Goal: Information Seeking & Learning: Check status

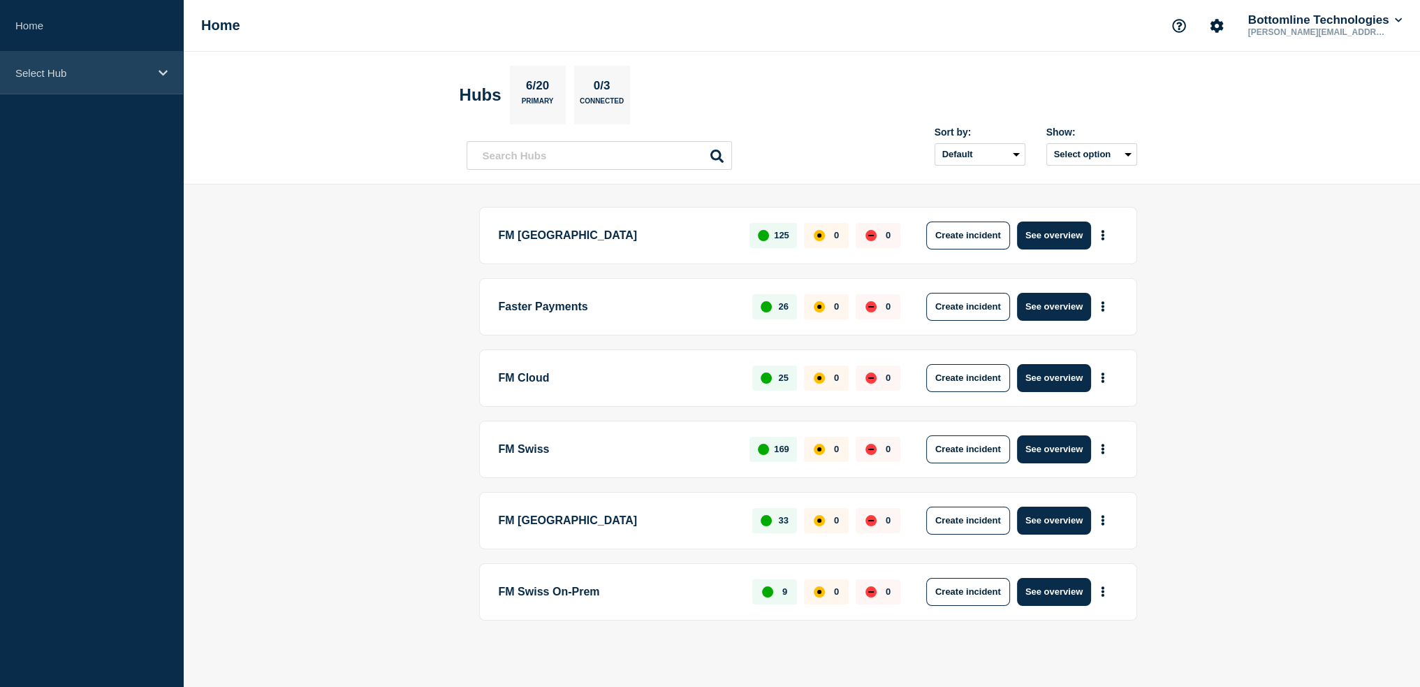
click at [161, 71] on icon at bounding box center [163, 73] width 9 height 10
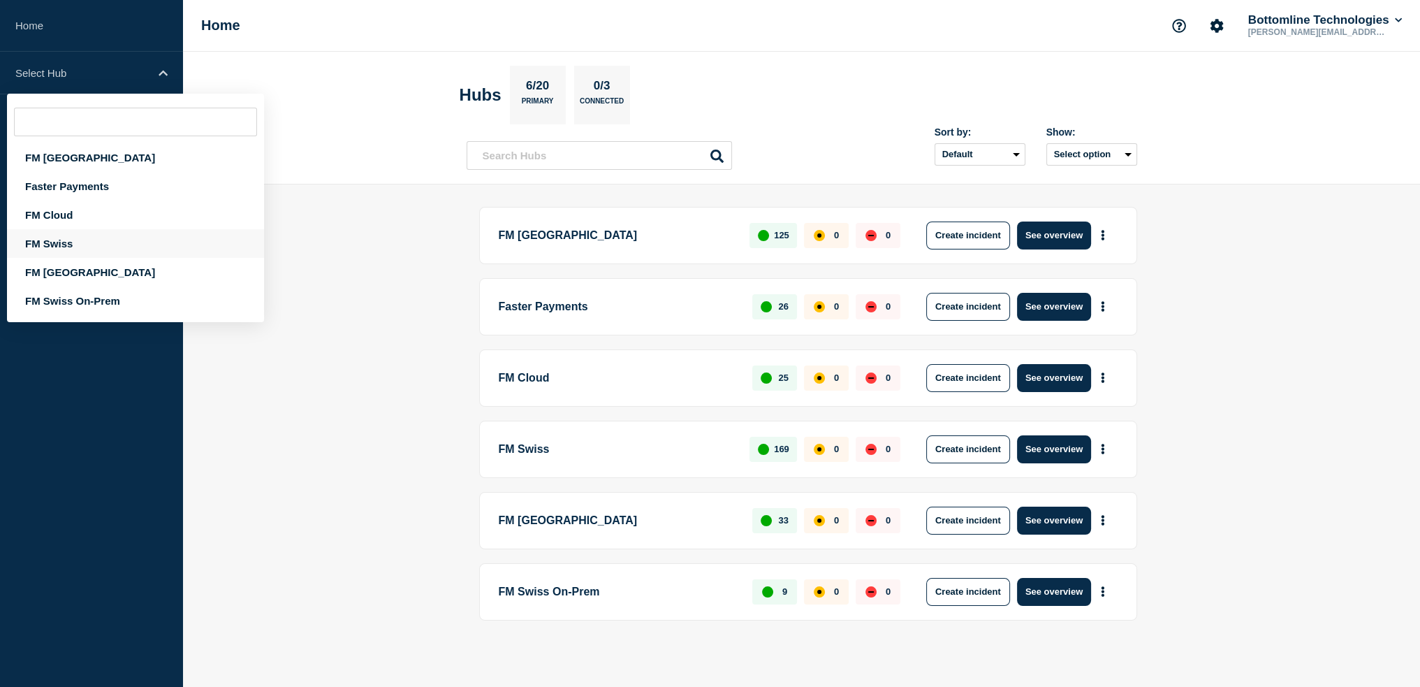
click at [55, 243] on div "FM Swiss" at bounding box center [135, 243] width 257 height 29
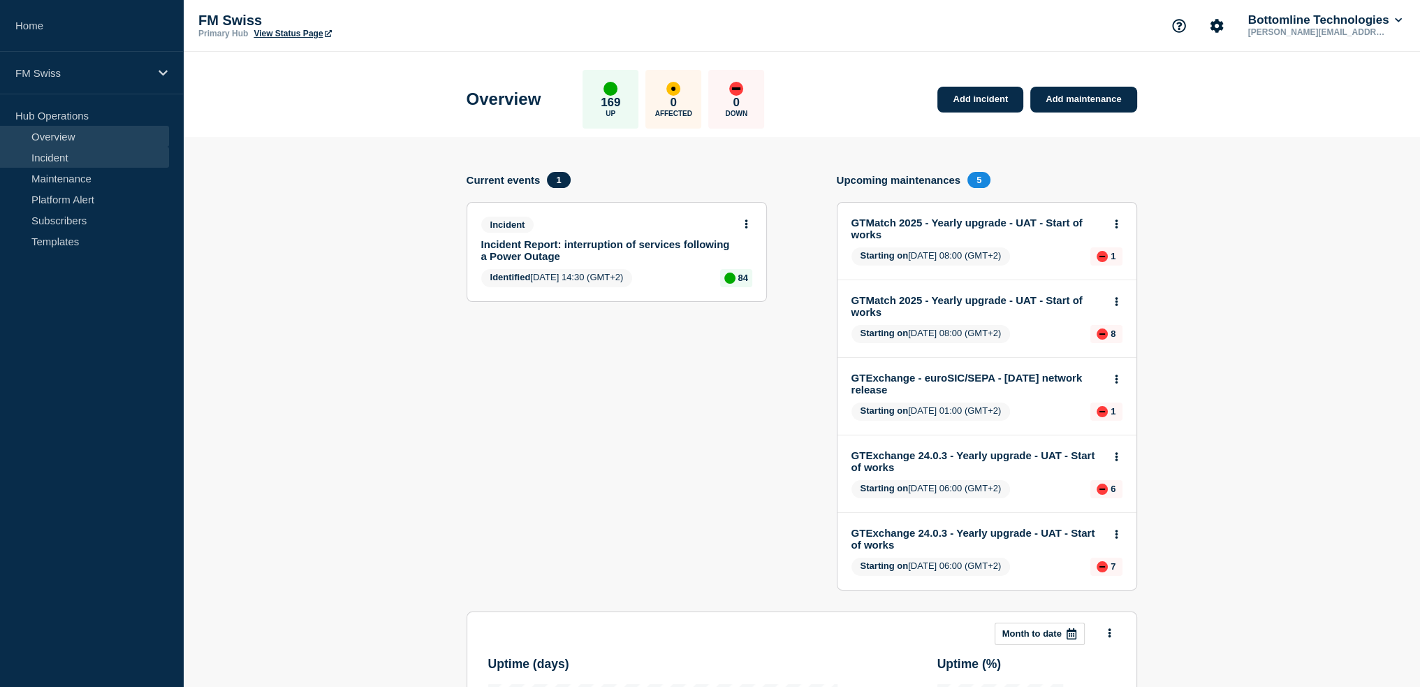
click at [61, 154] on link "Incident" at bounding box center [84, 157] width 169 height 21
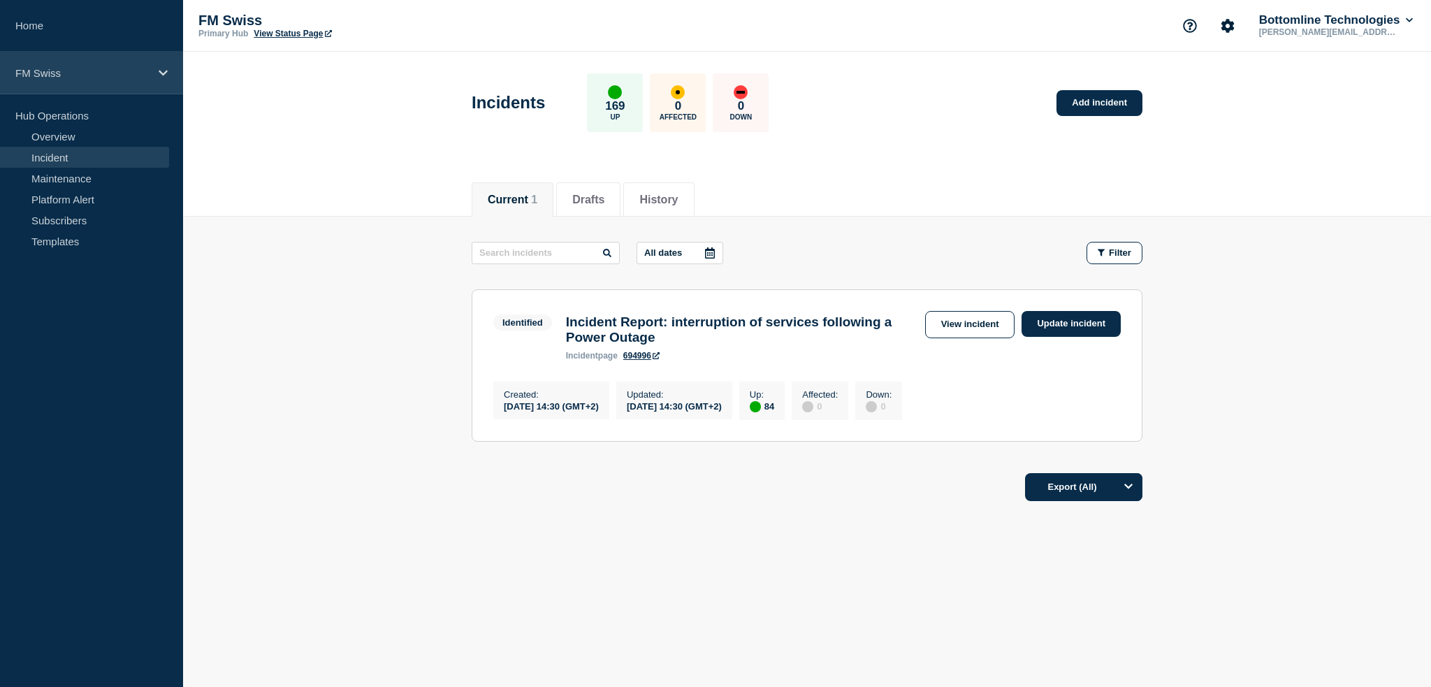
click at [50, 80] on div "FM Swiss" at bounding box center [91, 73] width 183 height 43
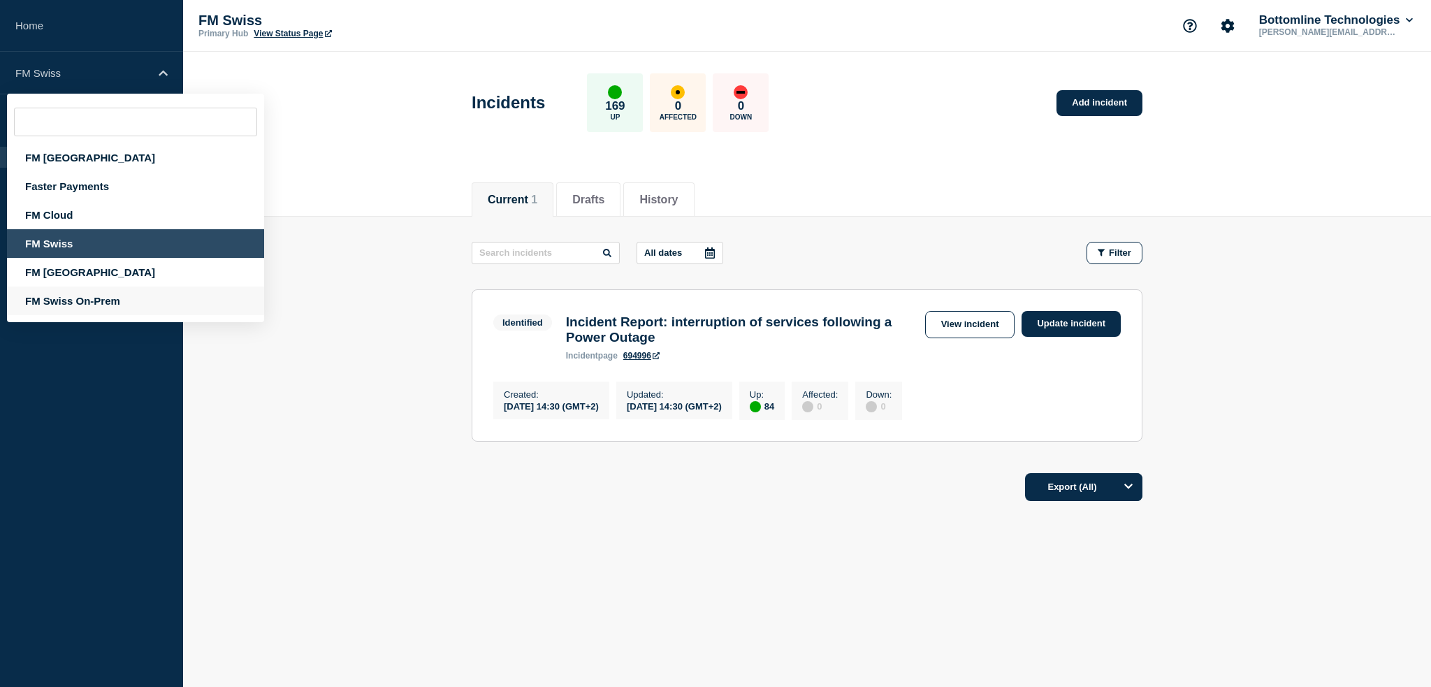
click at [64, 304] on div "FM Swiss On-Prem" at bounding box center [135, 300] width 257 height 29
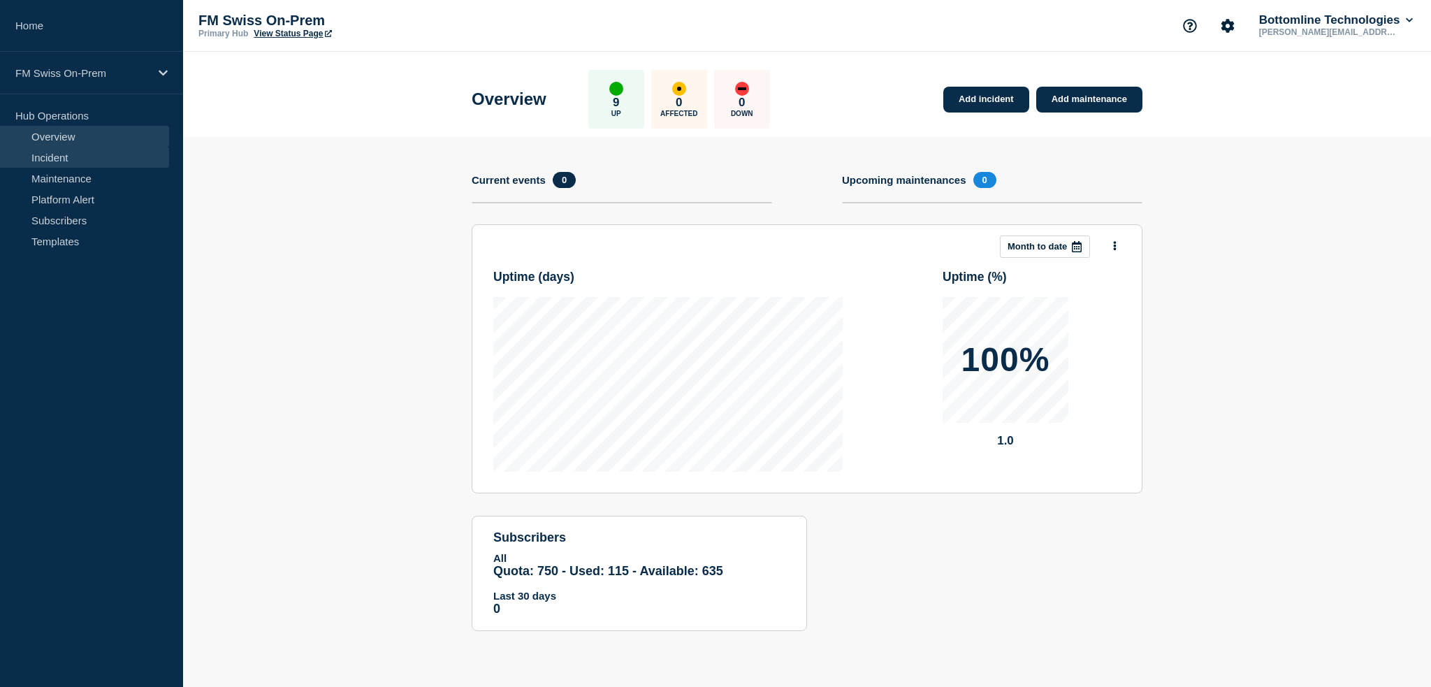
click at [57, 159] on link "Incident" at bounding box center [84, 157] width 169 height 21
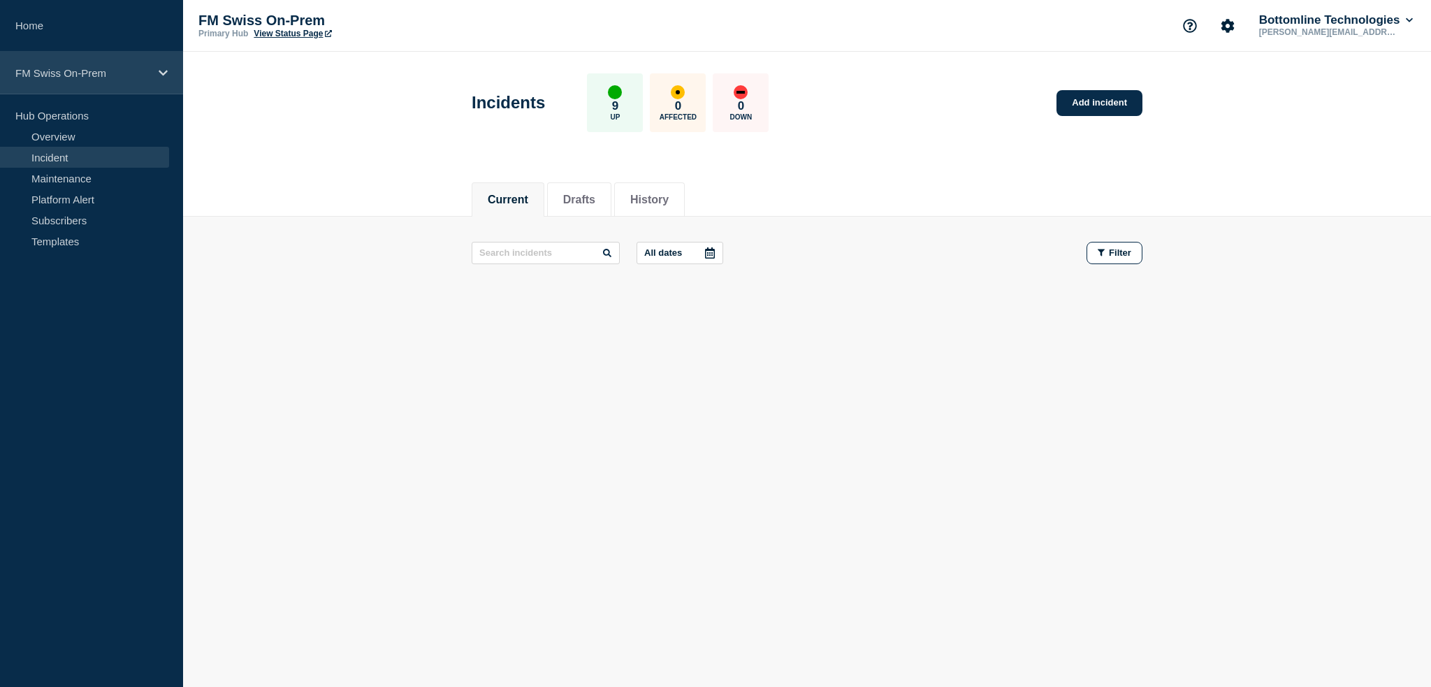
click at [73, 80] on div "FM Swiss On-Prem" at bounding box center [91, 73] width 183 height 43
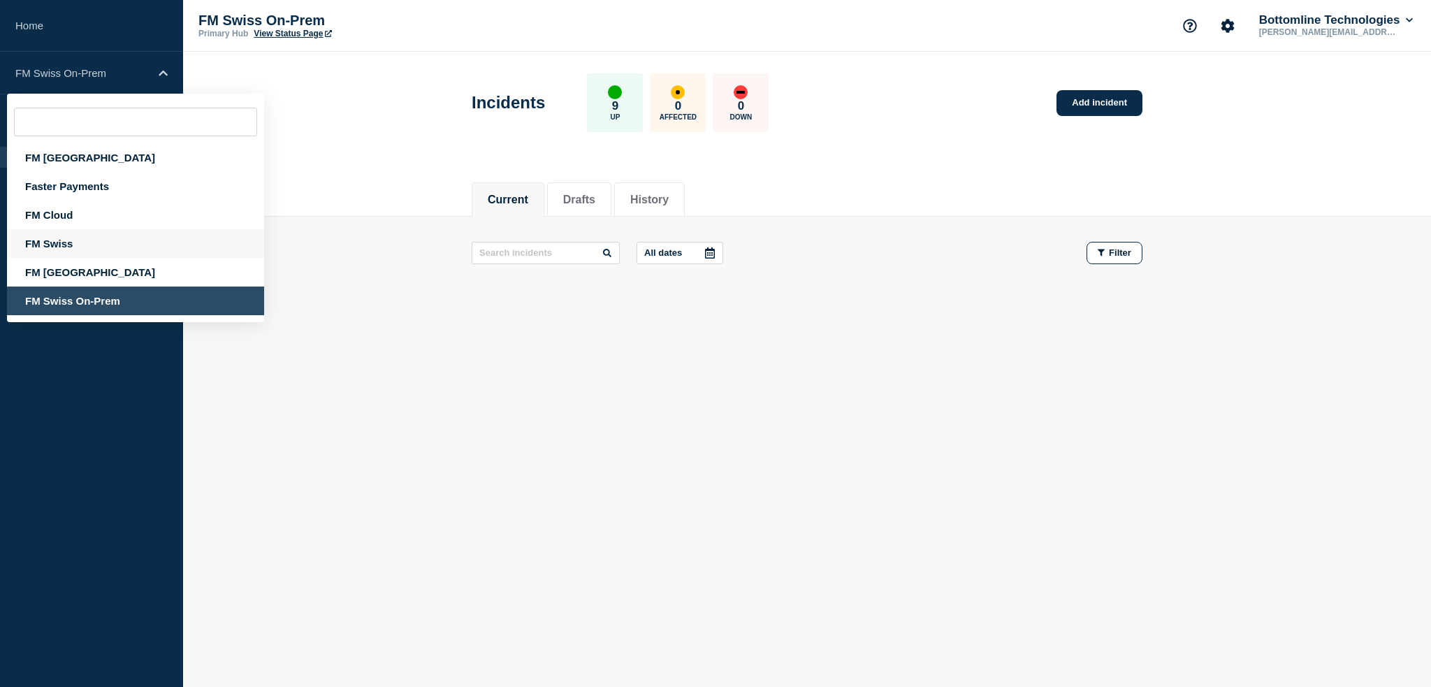
click at [76, 249] on div "FM Swiss" at bounding box center [135, 243] width 257 height 29
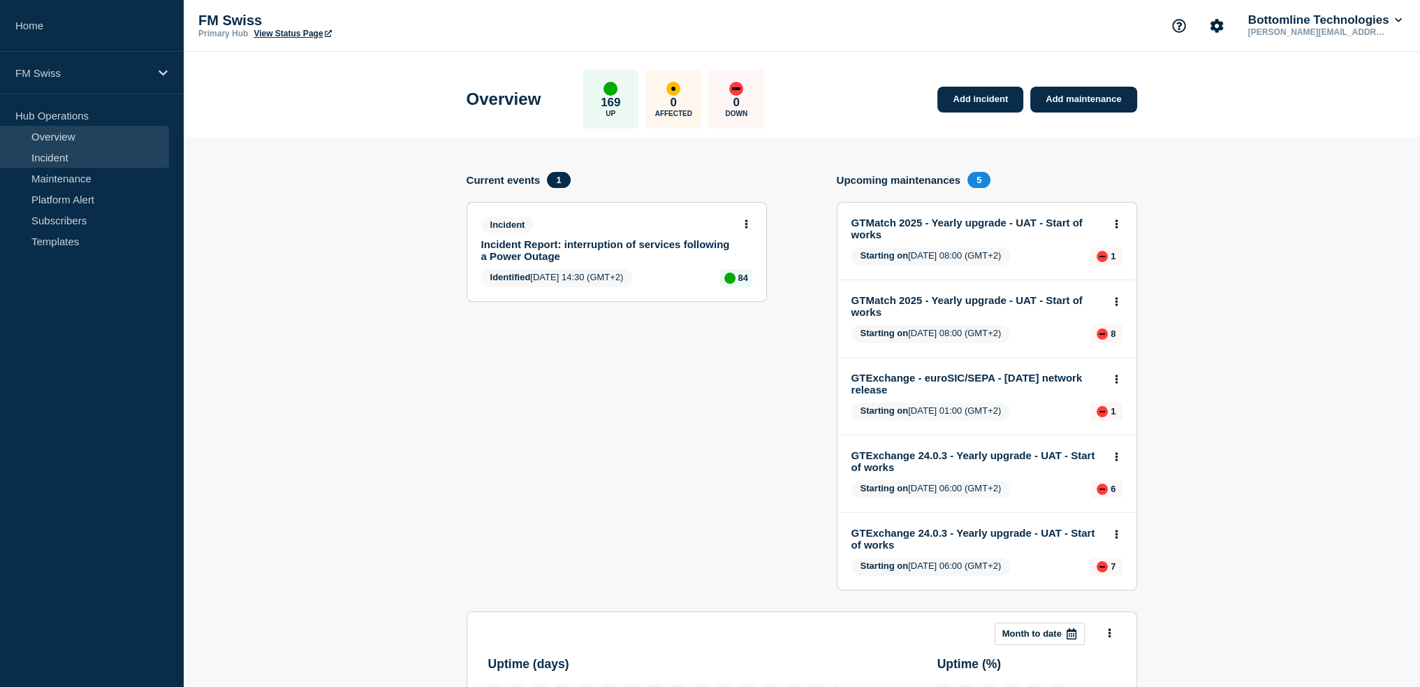
click at [68, 160] on link "Incident" at bounding box center [84, 157] width 169 height 21
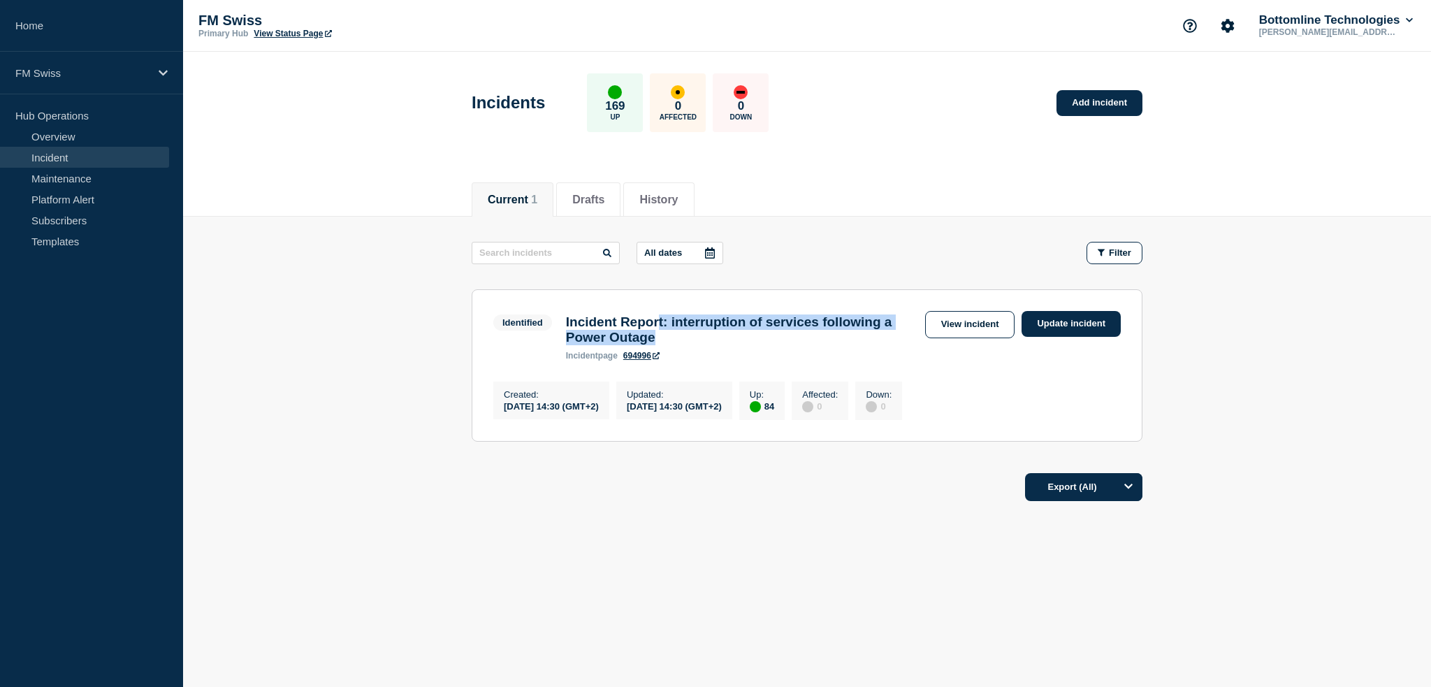
drag, startPoint x: 675, startPoint y: 321, endPoint x: 810, endPoint y: 339, distance: 136.1
click at [810, 339] on h3 "Incident Report: interruption of services following a Power Outage" at bounding box center [742, 329] width 352 height 31
drag, startPoint x: 556, startPoint y: 414, endPoint x: 534, endPoint y: 414, distance: 22.4
click at [534, 412] on div "[DATE] 14:30 (GMT+2)" at bounding box center [551, 406] width 95 height 12
drag, startPoint x: 757, startPoint y: 349, endPoint x: 639, endPoint y: 314, distance: 123.1
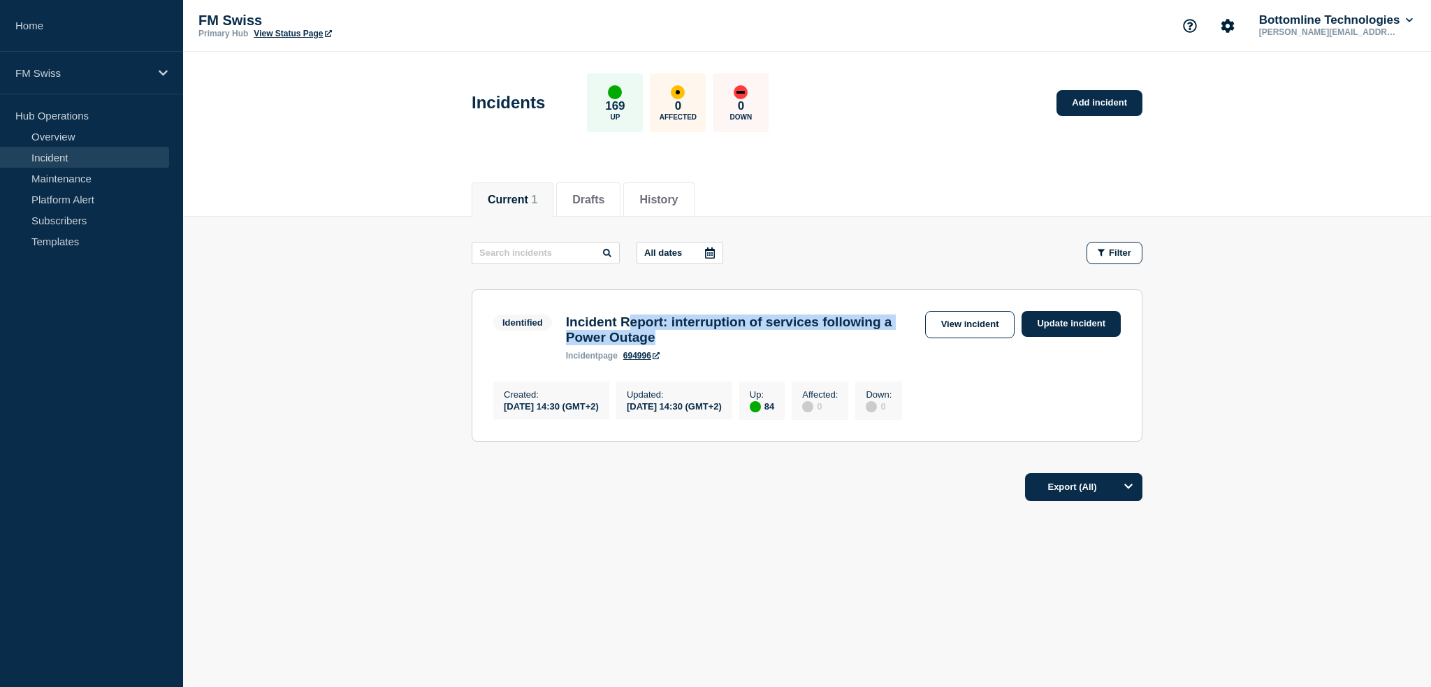
click at [639, 314] on h3 "Incident Report: interruption of services following a Power Outage" at bounding box center [742, 329] width 352 height 31
click at [1131, 498] on button "Options" at bounding box center [1128, 487] width 28 height 28
click at [1199, 559] on div "Current Drafts History Current 1 Drafts History All dates Filter Identified 84 …" at bounding box center [807, 387] width 1248 height 439
click at [604, 198] on button "Drafts" at bounding box center [588, 200] width 32 height 13
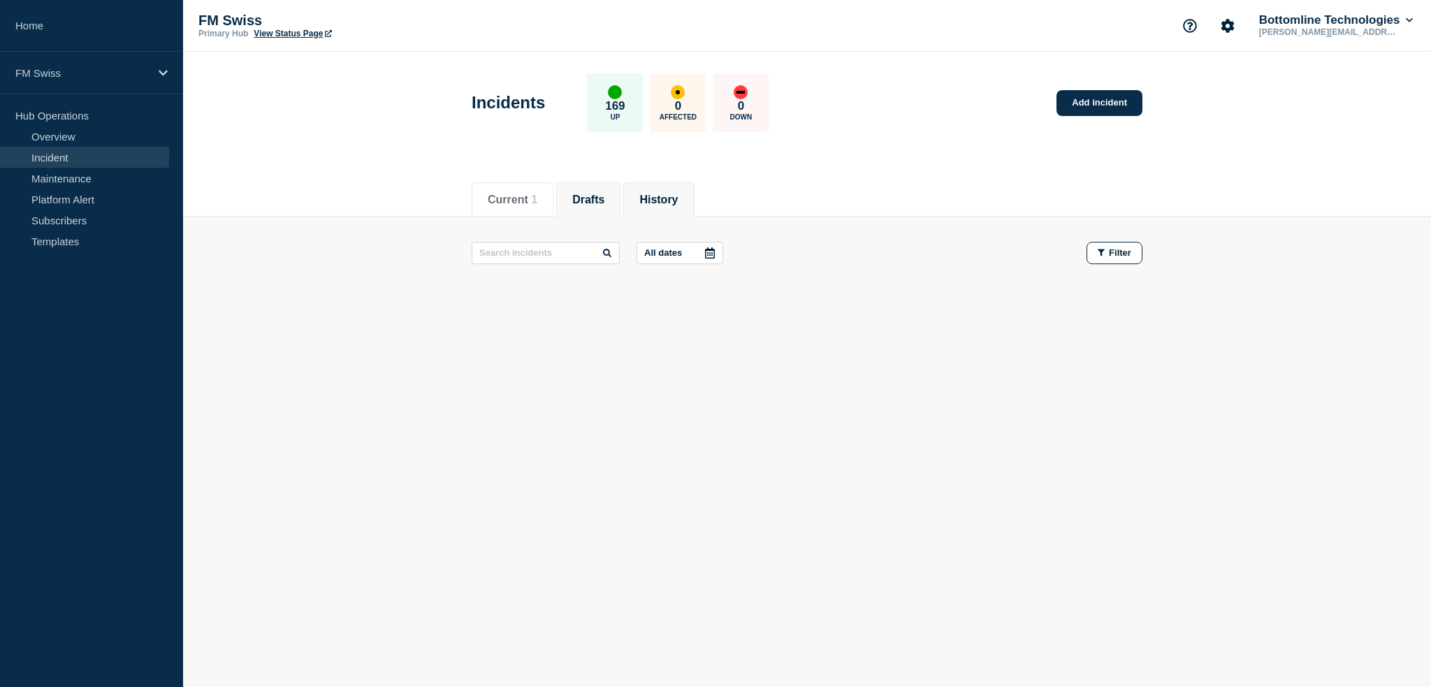
click at [678, 202] on button "History" at bounding box center [658, 200] width 38 height 13
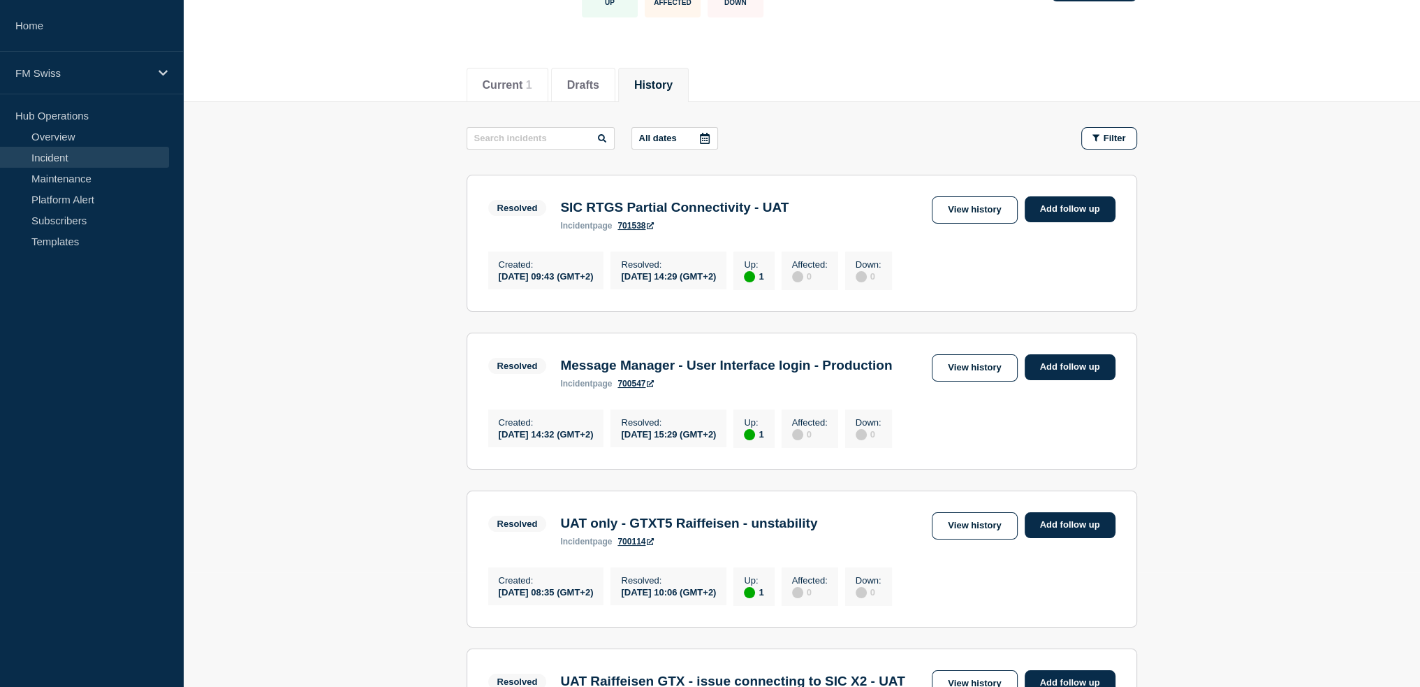
scroll to position [140, 0]
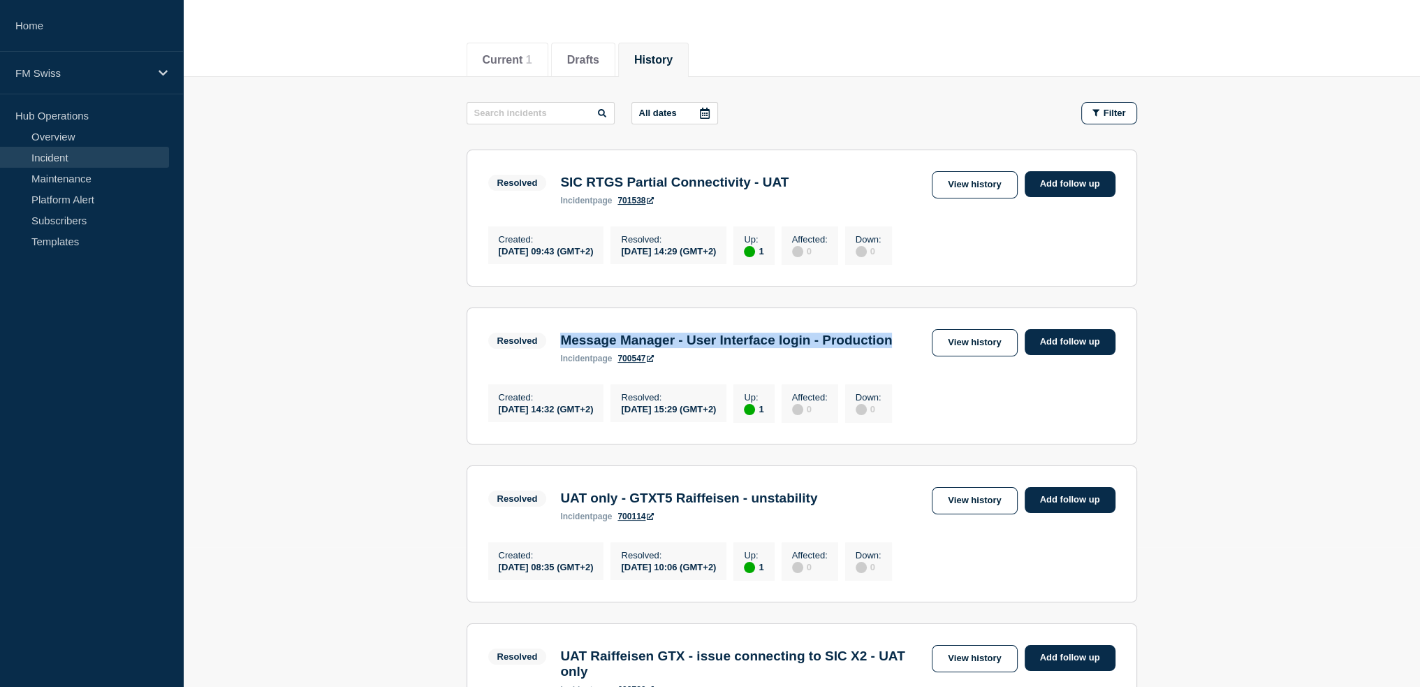
drag, startPoint x: 668, startPoint y: 360, endPoint x: 560, endPoint y: 342, distance: 109.8
click at [560, 342] on h3 "Message Manager - User Interface login - Production" at bounding box center [726, 340] width 332 height 15
